Goal: Task Accomplishment & Management: Manage account settings

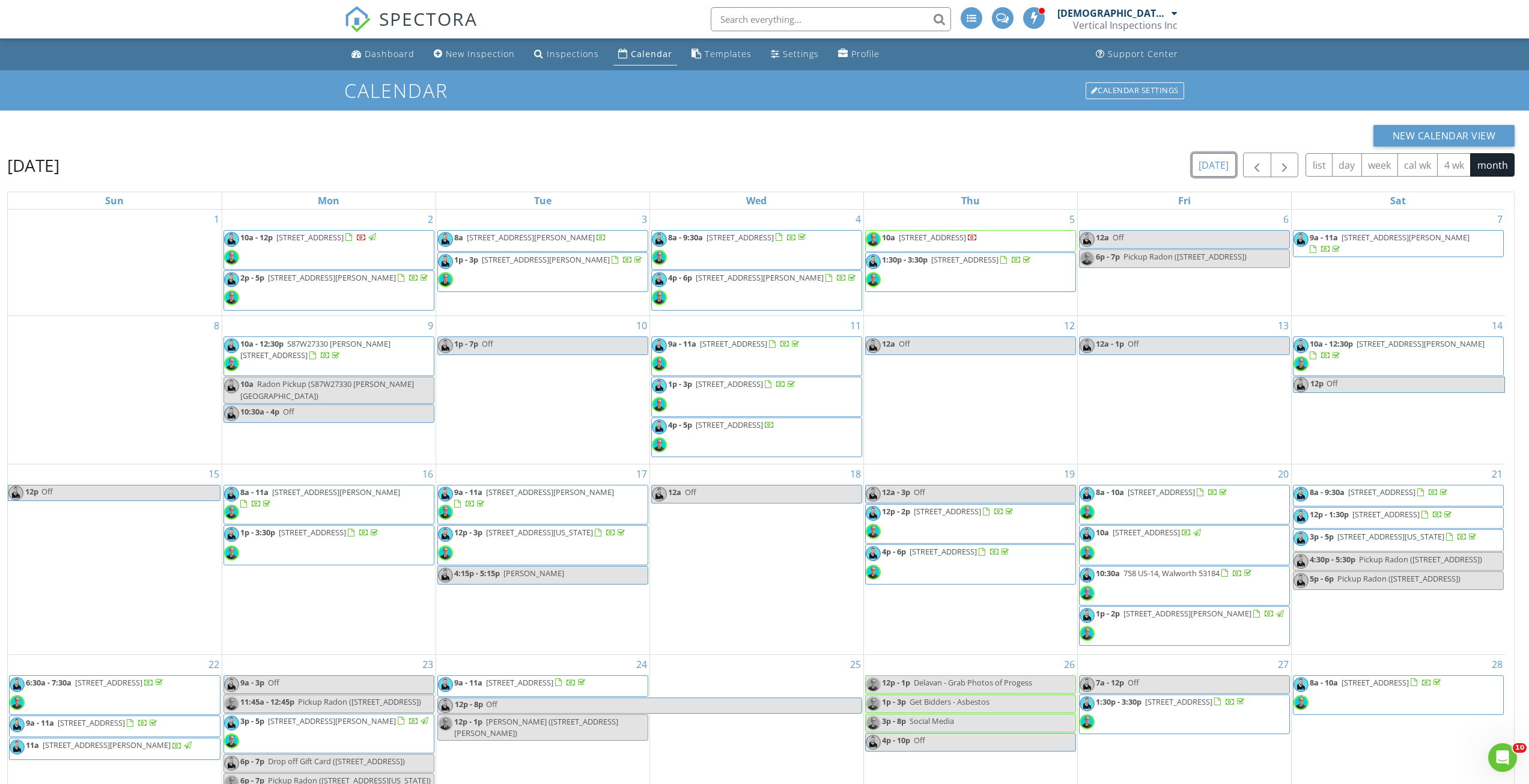
click at [1221, 162] on button "[DATE]" at bounding box center [1214, 164] width 44 height 23
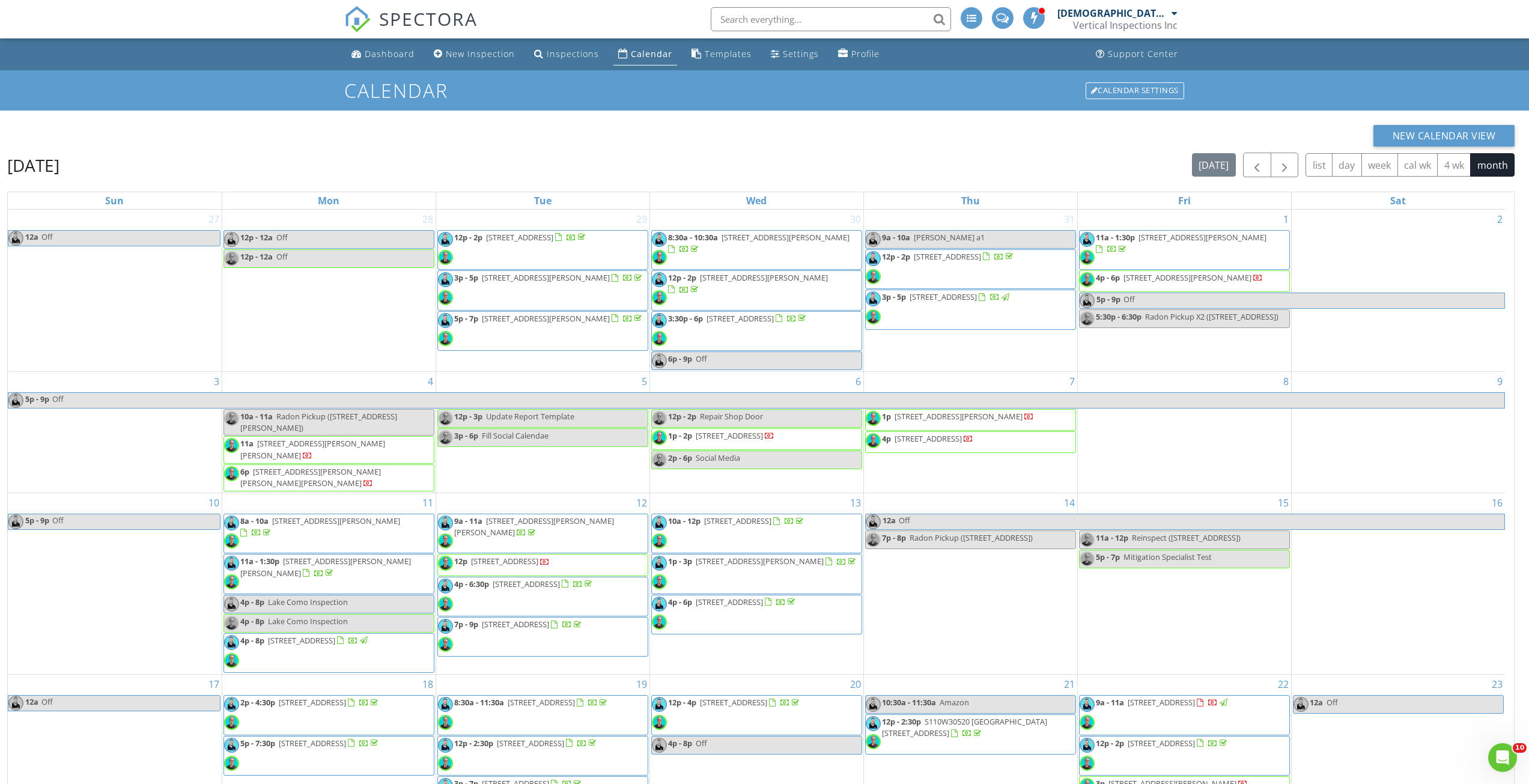
scroll to position [95, 0]
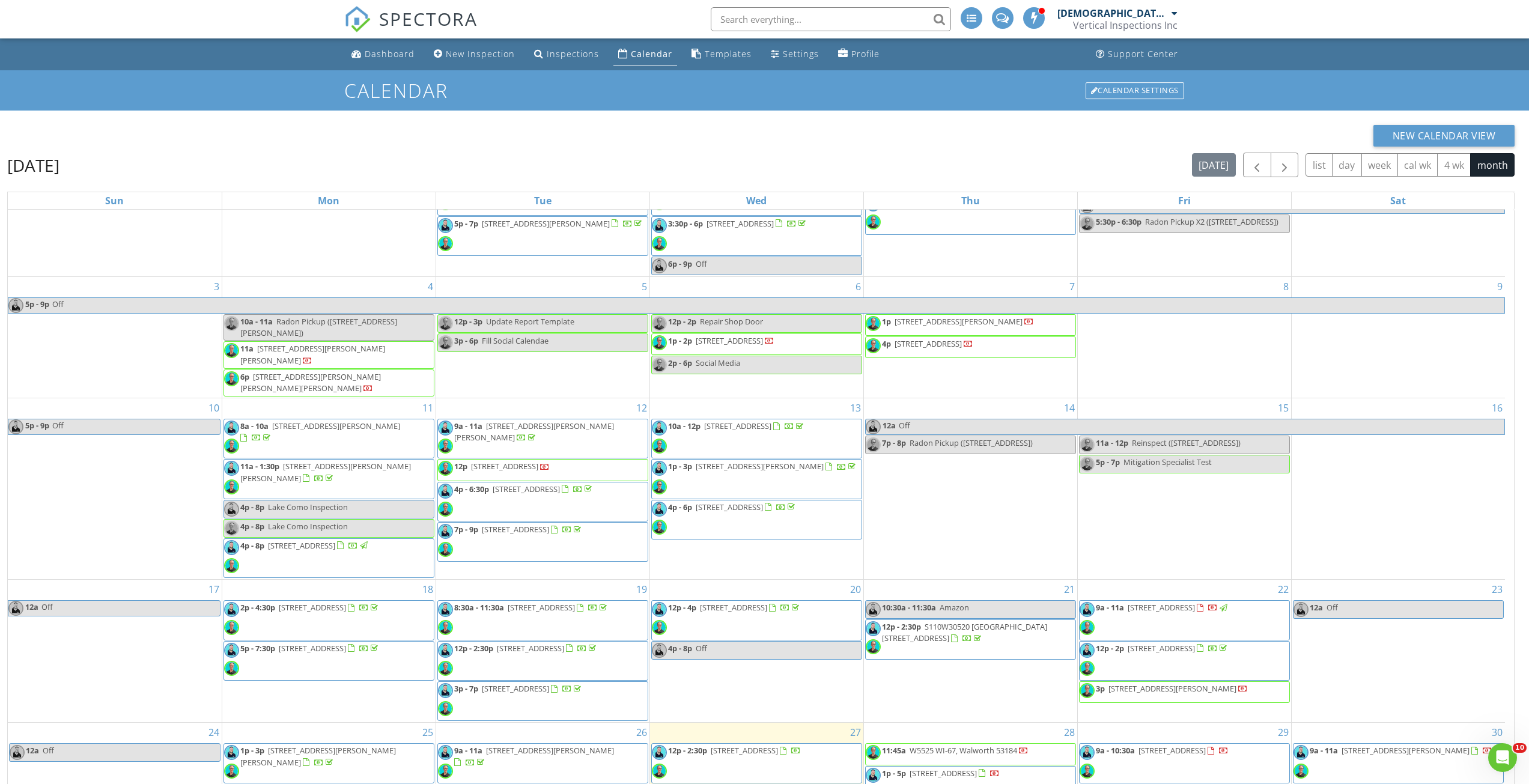
click at [731, 744] on span "12p - 2:30p [STREET_ADDRESS]" at bounding box center [726, 762] width 149 height 36
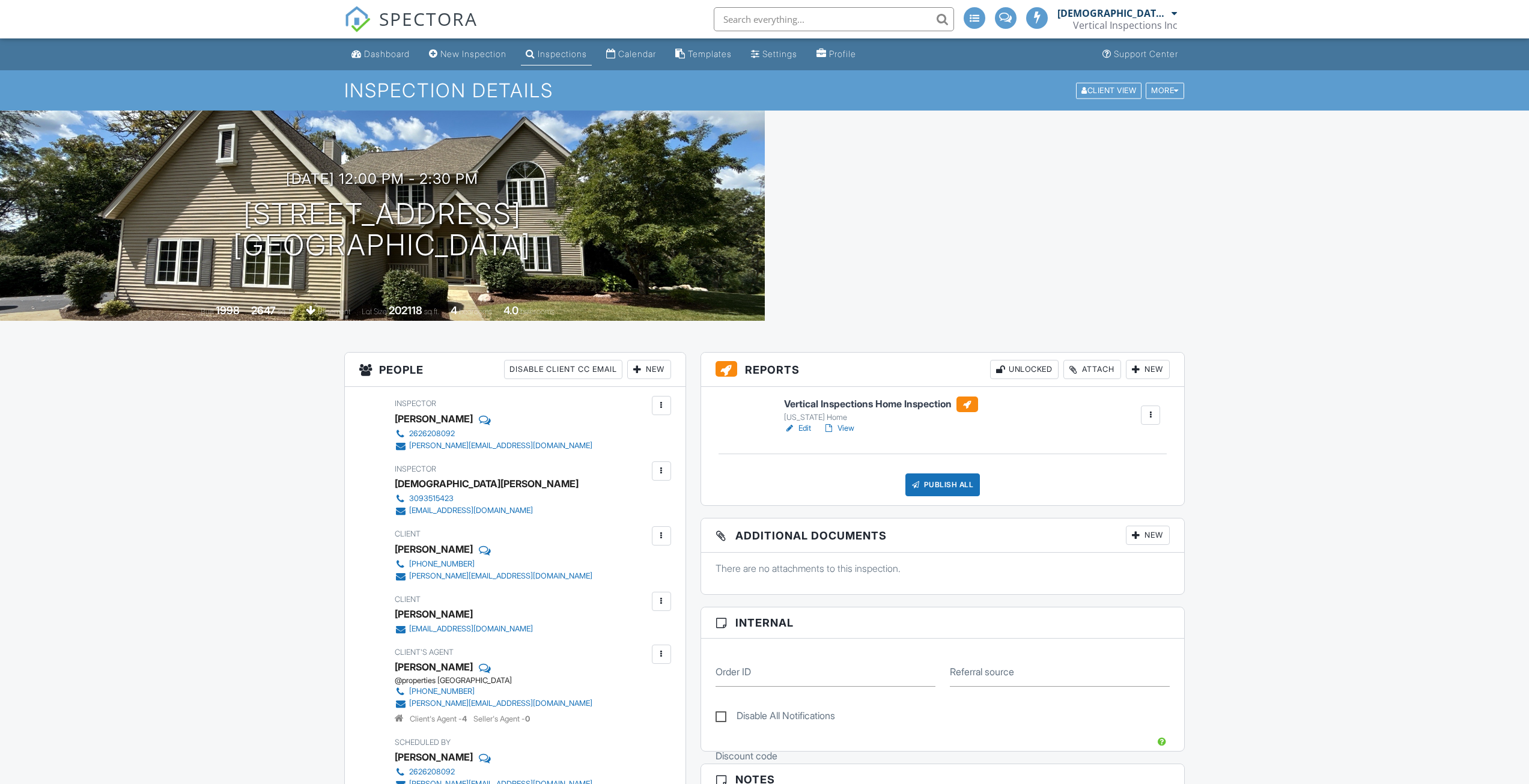
click at [800, 428] on link "Edit" at bounding box center [797, 428] width 27 height 12
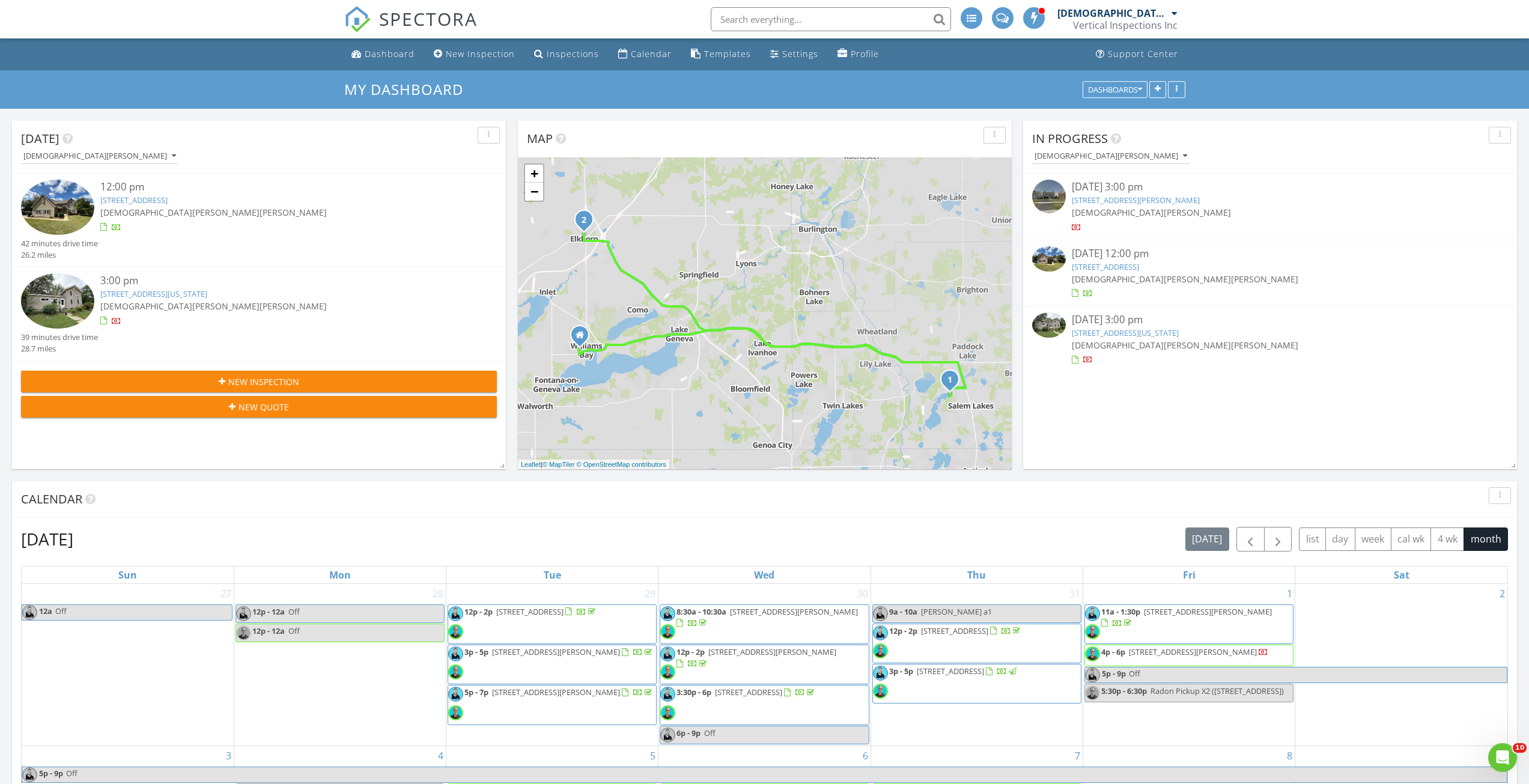
click at [156, 293] on link "224 N Wisconsin St, Elkhorn, WI 53121" at bounding box center [154, 294] width 107 height 11
